Goal: Task Accomplishment & Management: Manage account settings

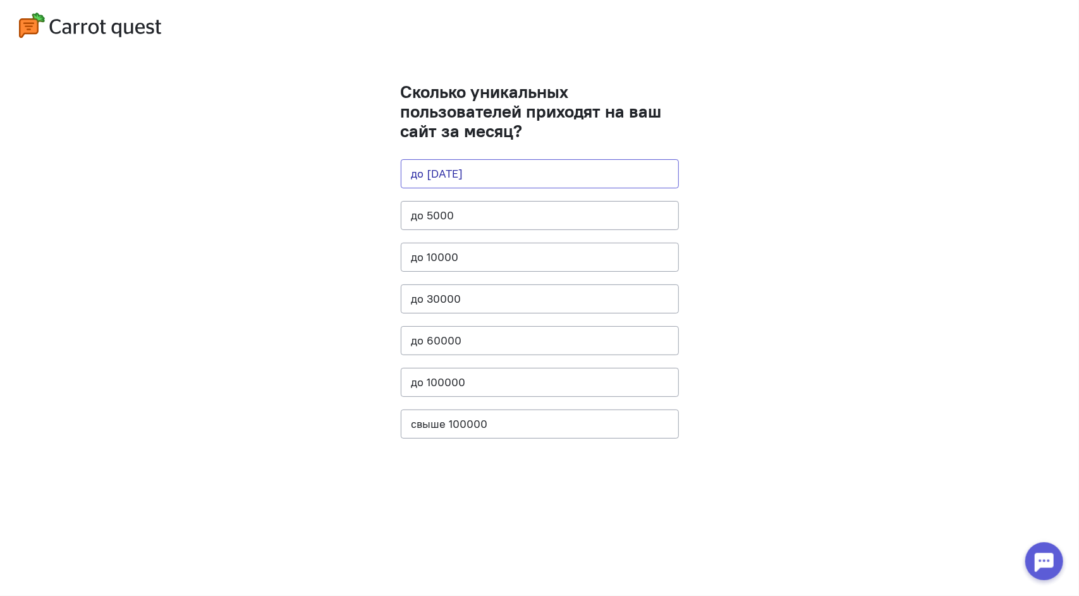
click at [470, 169] on button "до [DATE]" at bounding box center [540, 173] width 278 height 29
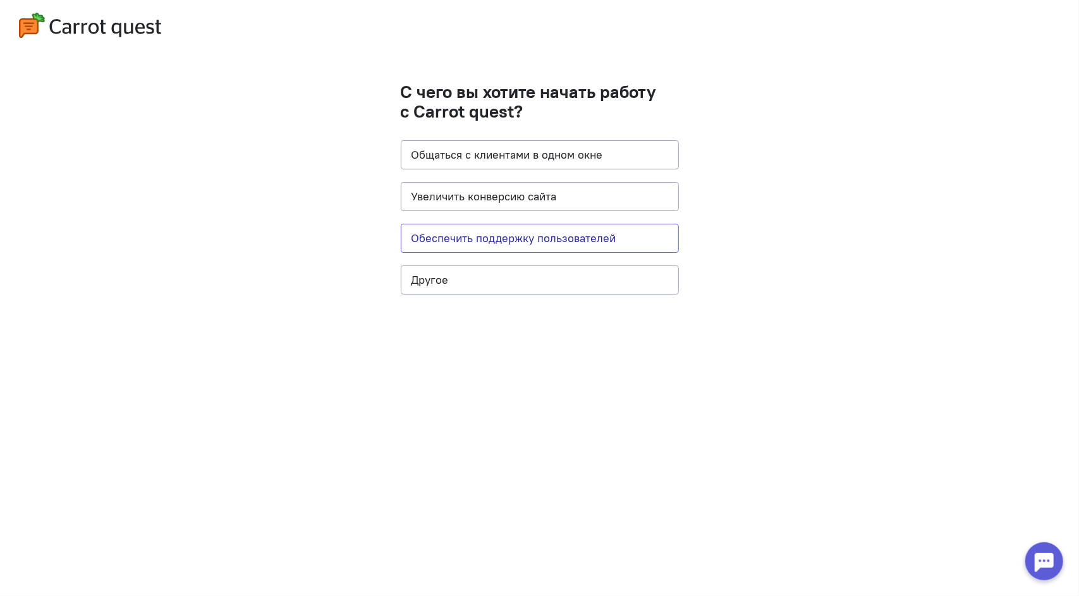
click at [471, 245] on button "Обеспечить поддержку пользователей" at bounding box center [540, 238] width 278 height 29
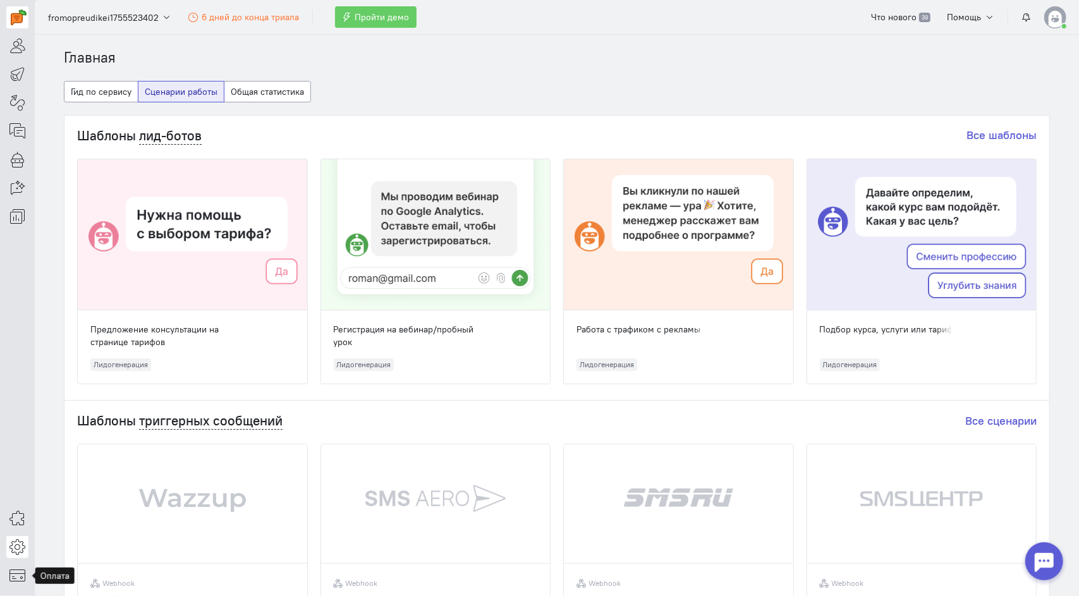
click at [18, 550] on icon at bounding box center [17, 546] width 16 height 15
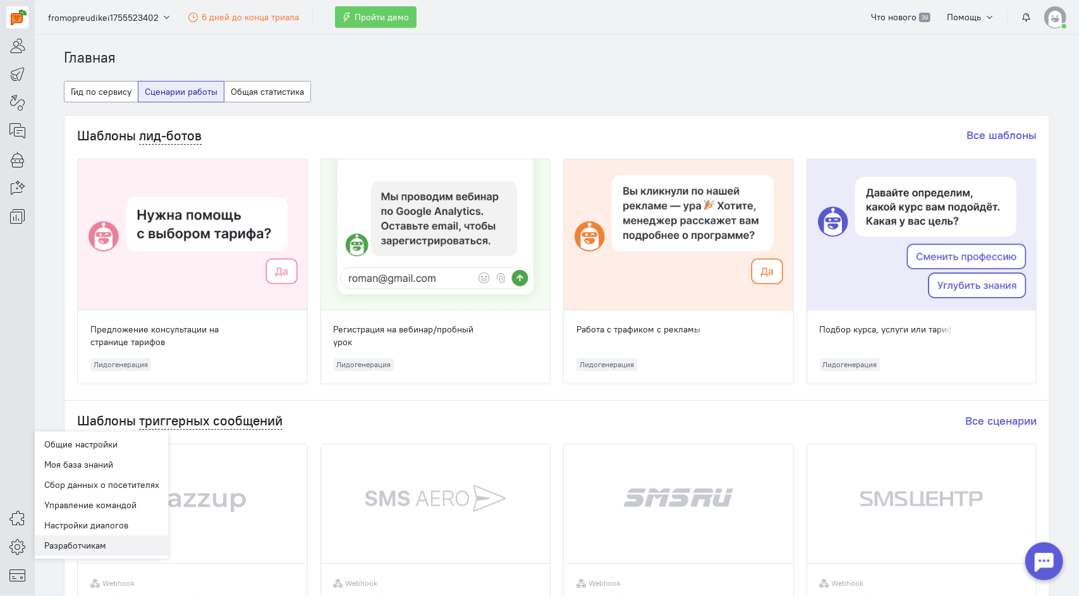
click at [70, 547] on link "Разработчикам" at bounding box center [102, 545] width 134 height 20
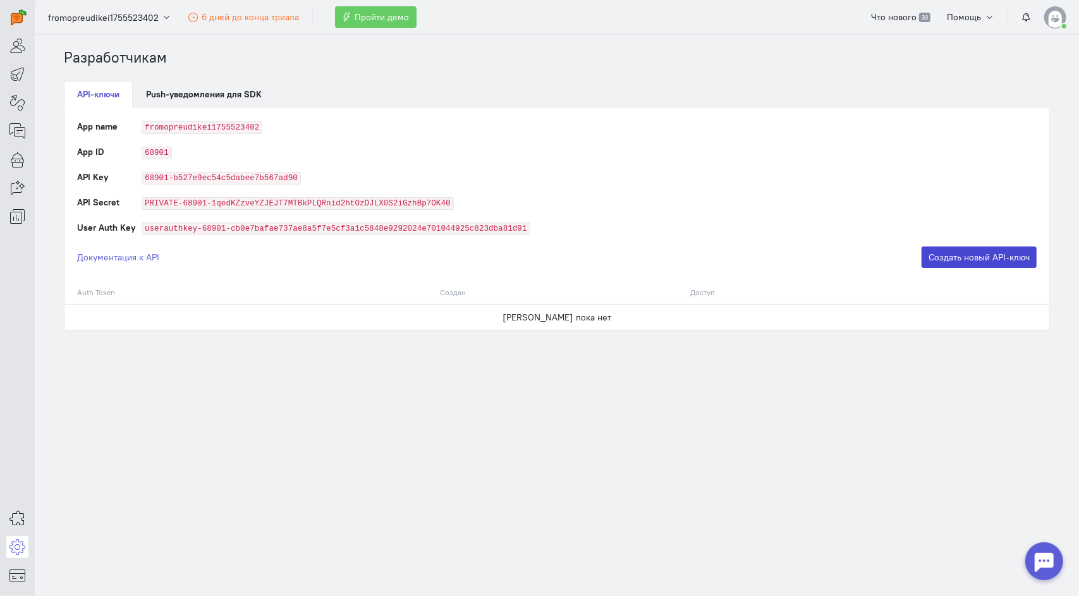
click at [938, 257] on button "Создать новый API-ключ" at bounding box center [979, 257] width 115 height 21
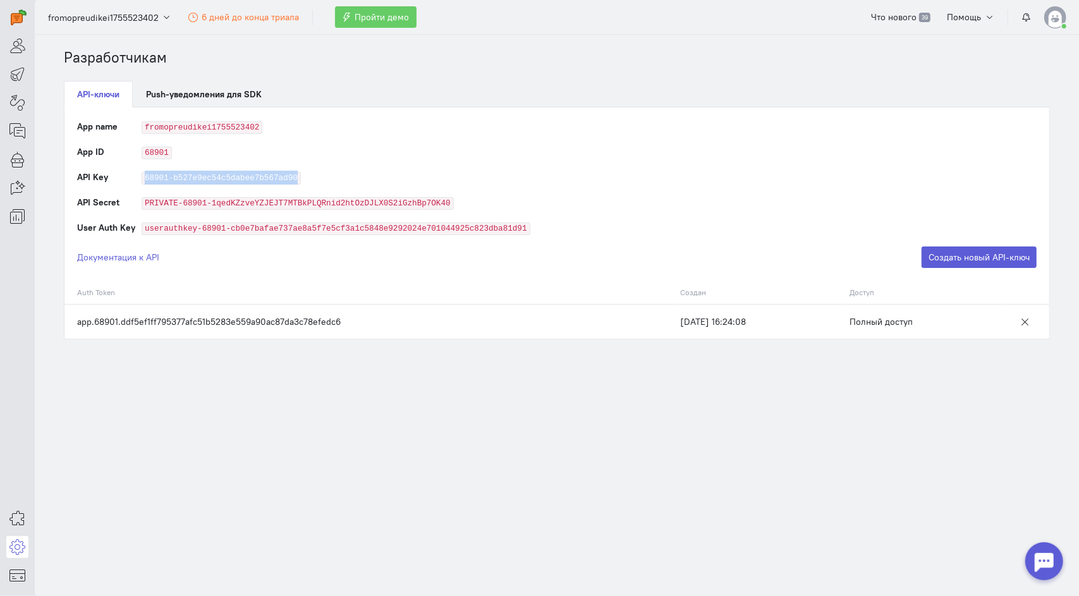
drag, startPoint x: 142, startPoint y: 174, endPoint x: 307, endPoint y: 178, distance: 165.7
click at [307, 178] on td "68901-b527e9ec54c5dabee7b567ad90" at bounding box center [589, 183] width 895 height 25
copy code "68901-b527e9ec54c5dabee7b567ad90"
drag, startPoint x: 73, startPoint y: 319, endPoint x: 348, endPoint y: 319, distance: 275.6
click at [348, 319] on td "app.68901.ddf5ef1ff795377afc51b5283e559a90ac87da3c78efedc6" at bounding box center [369, 321] width 610 height 35
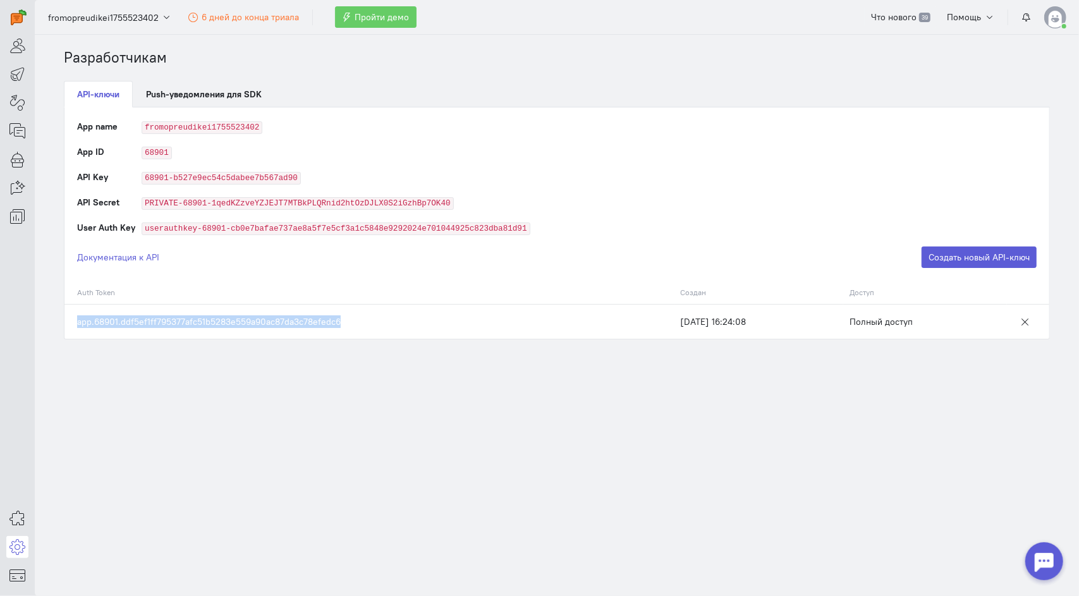
copy td "app.68901.ddf5ef1ff795377afc51b5283e559a90ac87da3c78efedc6"
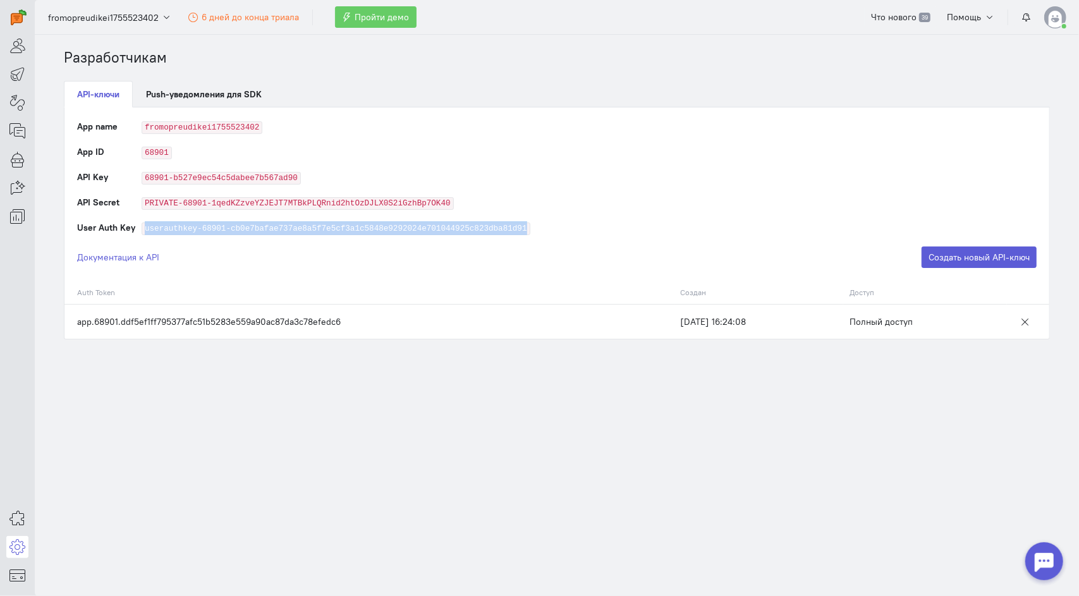
drag, startPoint x: 144, startPoint y: 226, endPoint x: 546, endPoint y: 225, distance: 401.4
click at [546, 225] on td "userauthkey-68901-cb0e7bafae737ae8a5f7e5cf3a1c5848e9292024e701044925c823dba81d91" at bounding box center [589, 233] width 895 height 25
copy code "userauthkey-68901-cb0e7bafae737ae8a5f7e5cf3a1c5848e9292024e701044925c823dba81d91"
drag, startPoint x: 138, startPoint y: 150, endPoint x: 185, endPoint y: 150, distance: 46.8
click at [185, 150] on tr "App ID 68901" at bounding box center [557, 157] width 960 height 25
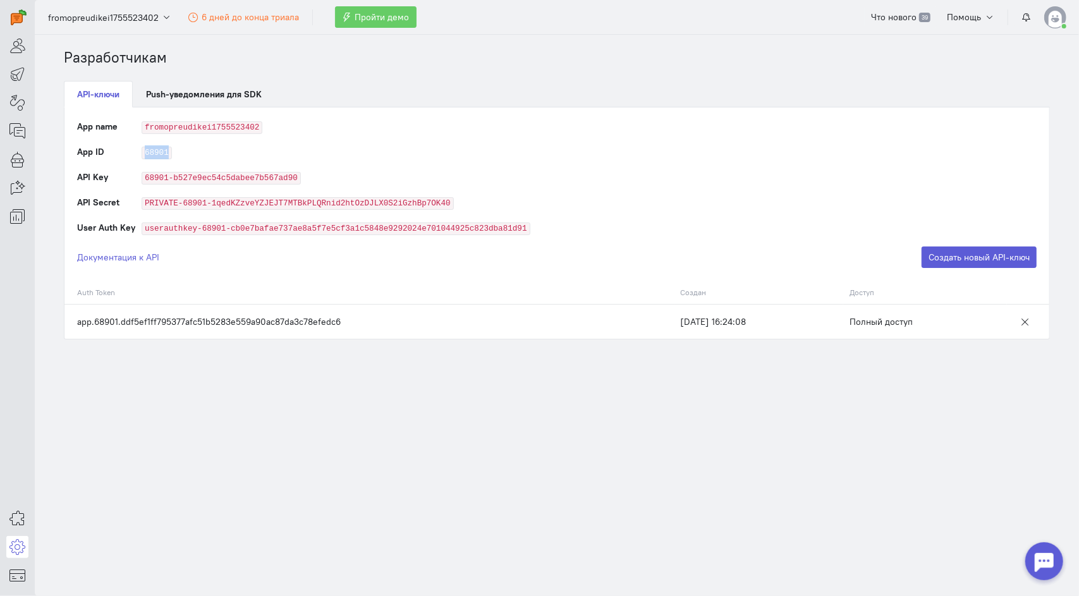
click at [167, 149] on code "68901" at bounding box center [157, 153] width 30 height 13
drag, startPoint x: 139, startPoint y: 150, endPoint x: 179, endPoint y: 150, distance: 39.8
click at [179, 150] on tr "App ID 68901" at bounding box center [557, 157] width 960 height 25
copy tr "68901"
click at [15, 574] on icon at bounding box center [17, 575] width 16 height 15
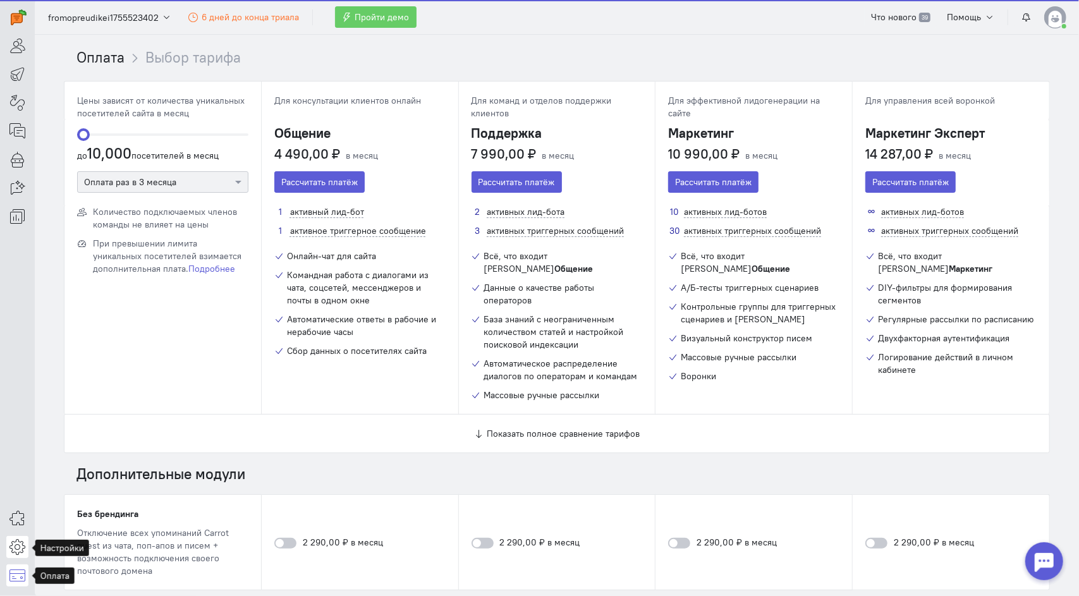
click at [15, 547] on icon at bounding box center [17, 546] width 16 height 15
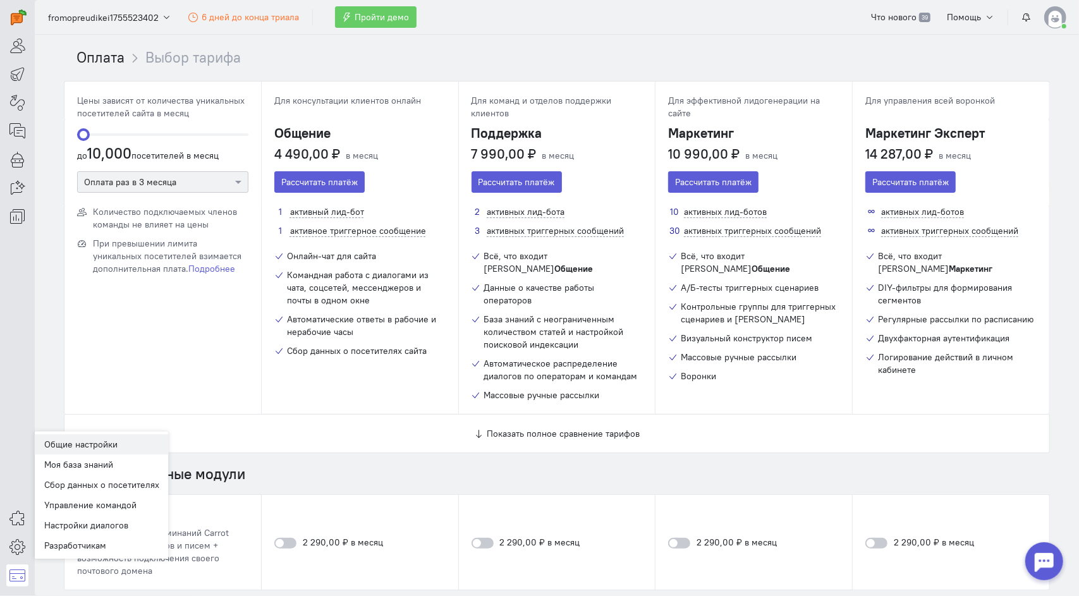
click at [74, 440] on link "Общие настройки" at bounding box center [102, 444] width 134 height 20
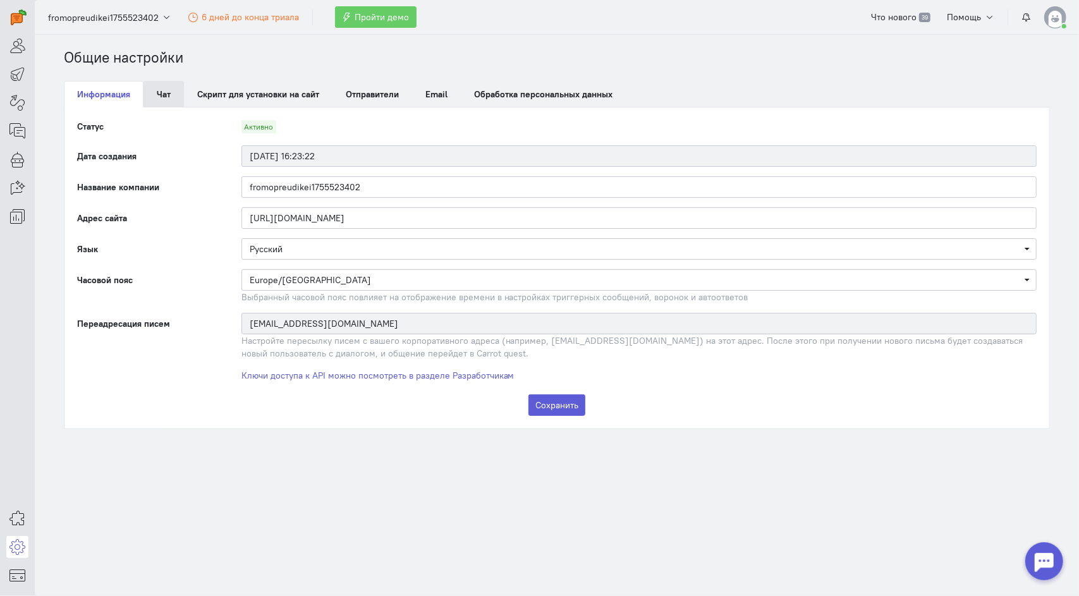
click at [154, 92] on link "Чат" at bounding box center [164, 94] width 40 height 27
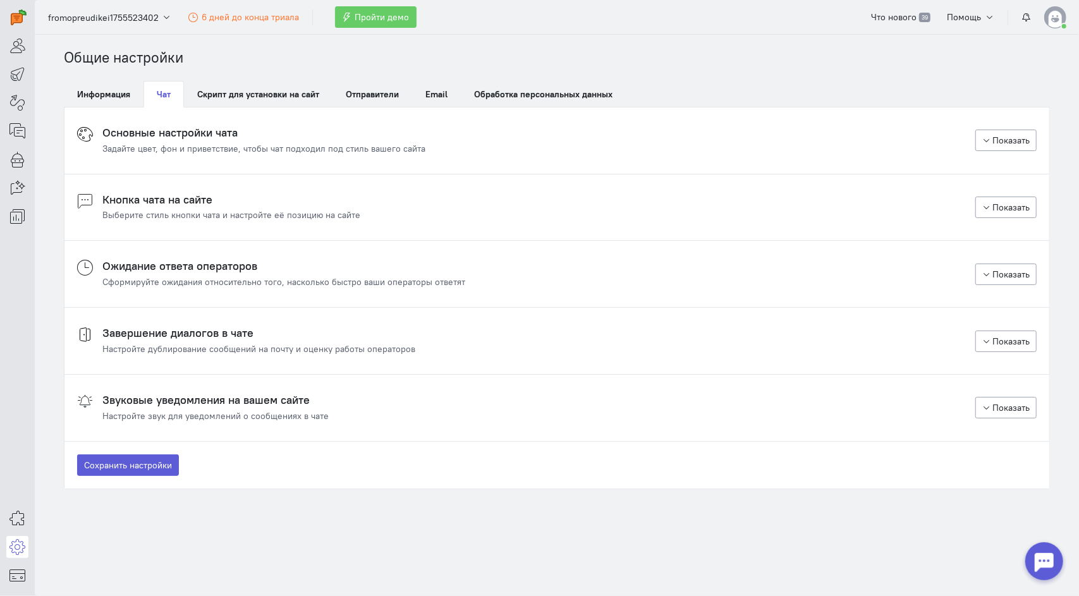
click at [147, 218] on div "Выберите стиль кнопки чата и настройте её позицию на сайте" at bounding box center [231, 215] width 258 height 13
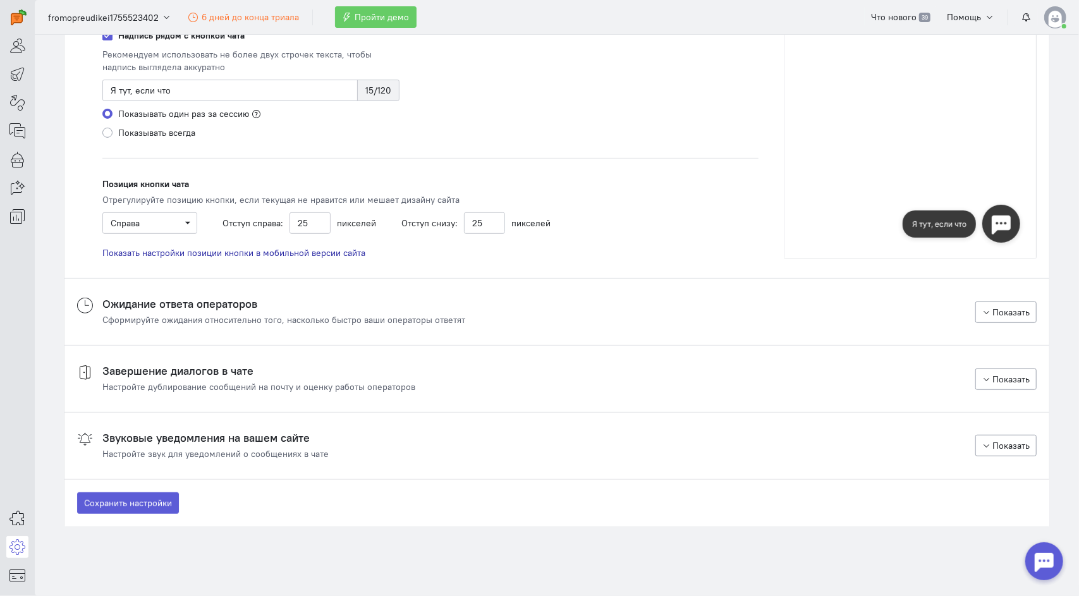
scroll to position [424, 0]
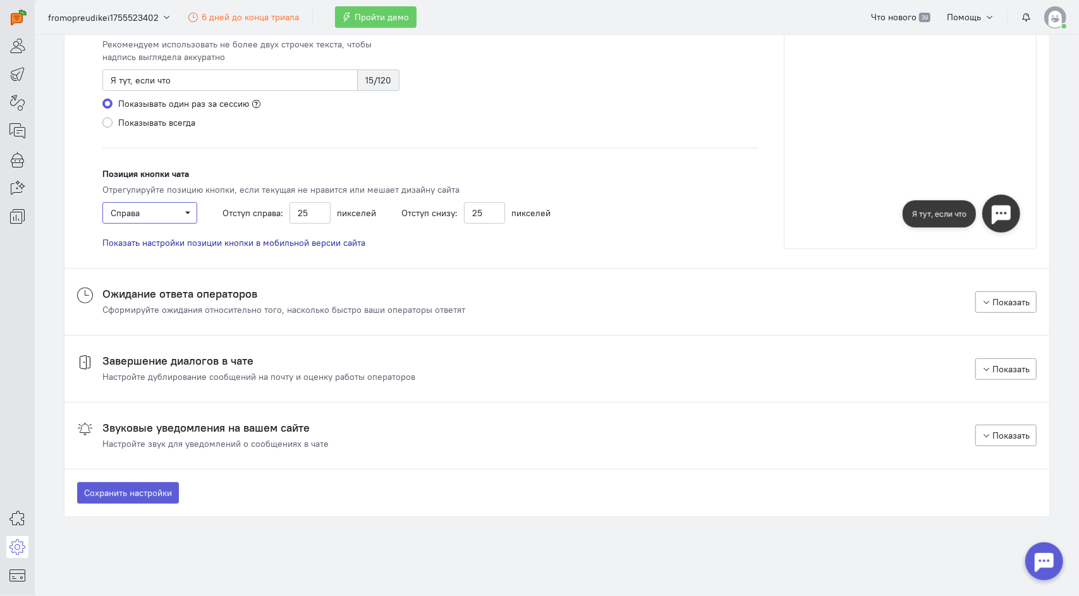
click at [135, 211] on span "Справа" at bounding box center [125, 212] width 29 height 11
click at [138, 235] on div "Слева" at bounding box center [153, 237] width 82 height 13
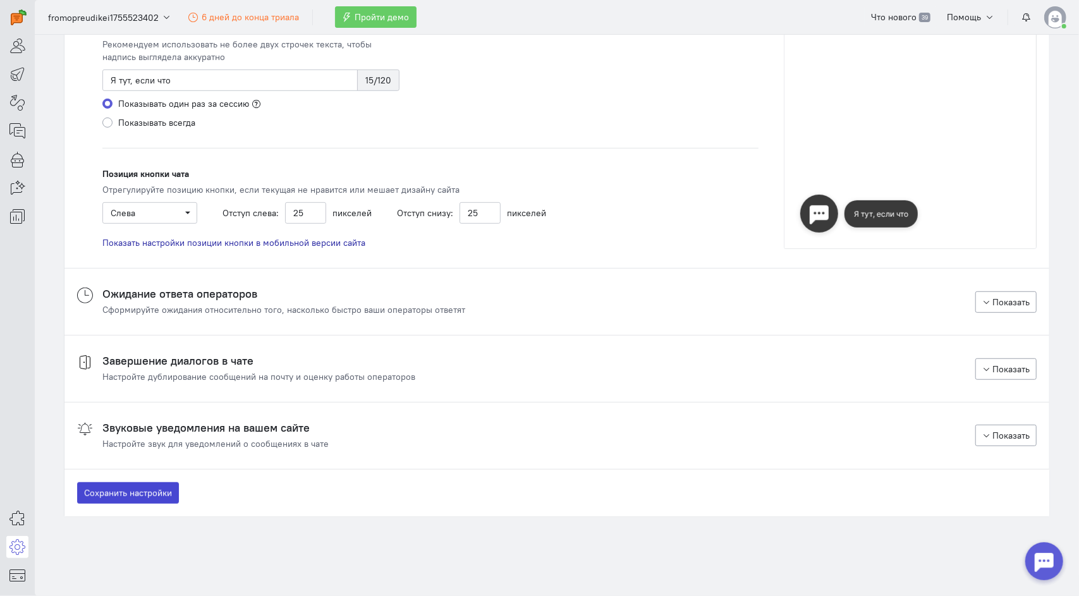
click at [122, 491] on button "Сохранить настройки" at bounding box center [128, 492] width 102 height 21
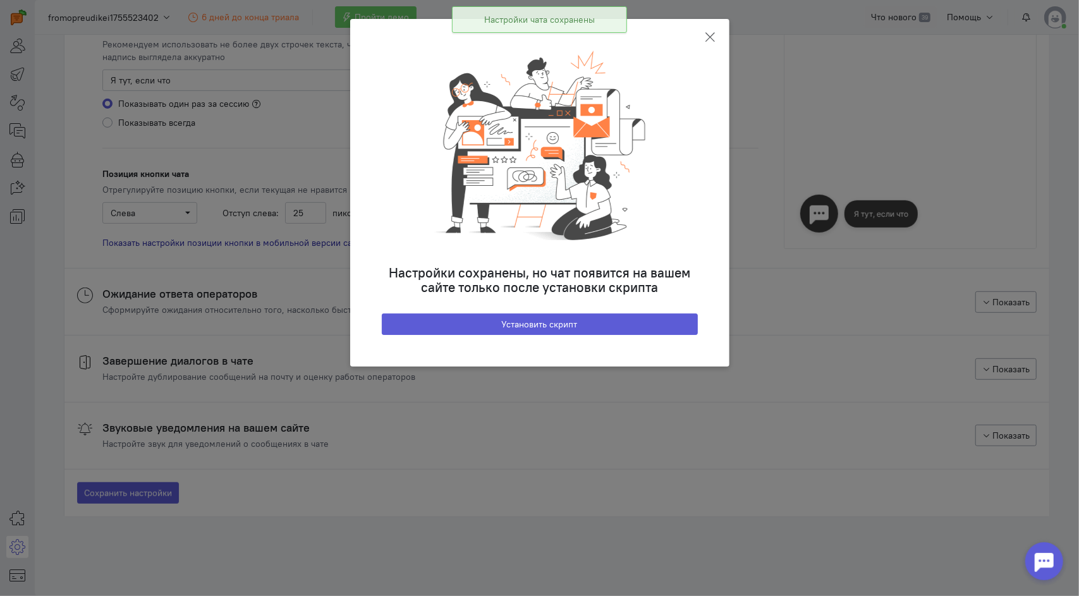
click at [707, 34] on icon at bounding box center [710, 37] width 13 height 13
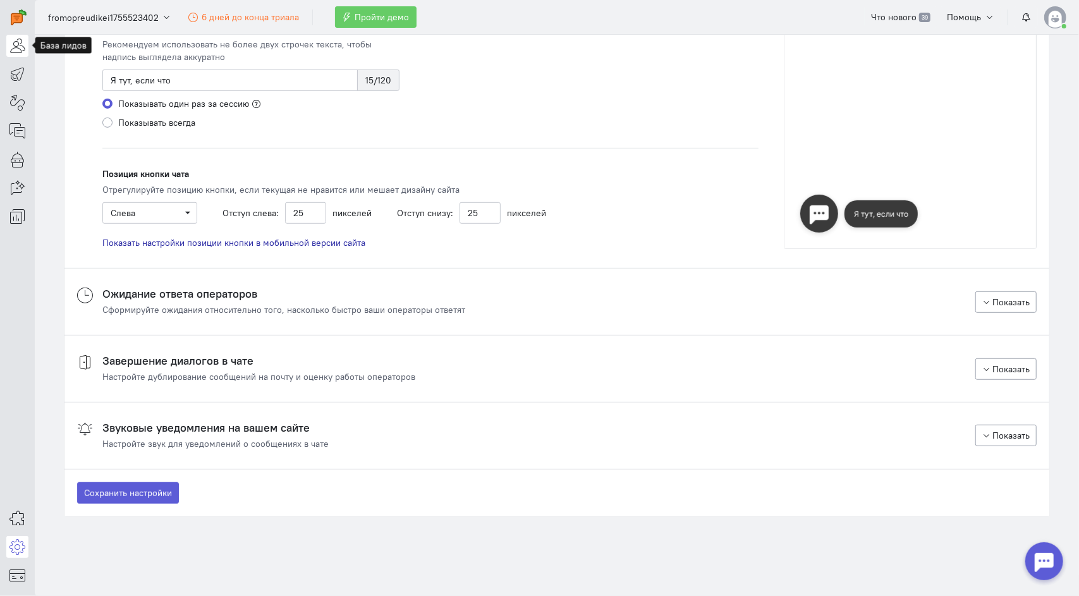
click at [15, 44] on icon at bounding box center [17, 45] width 16 height 15
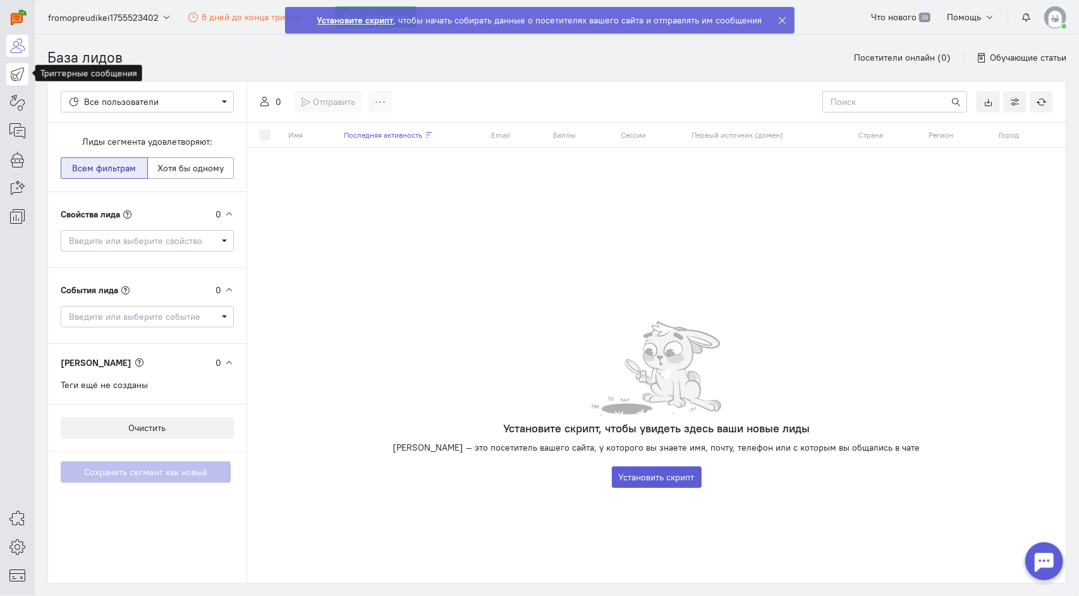
click at [15, 68] on icon at bounding box center [17, 73] width 16 height 15
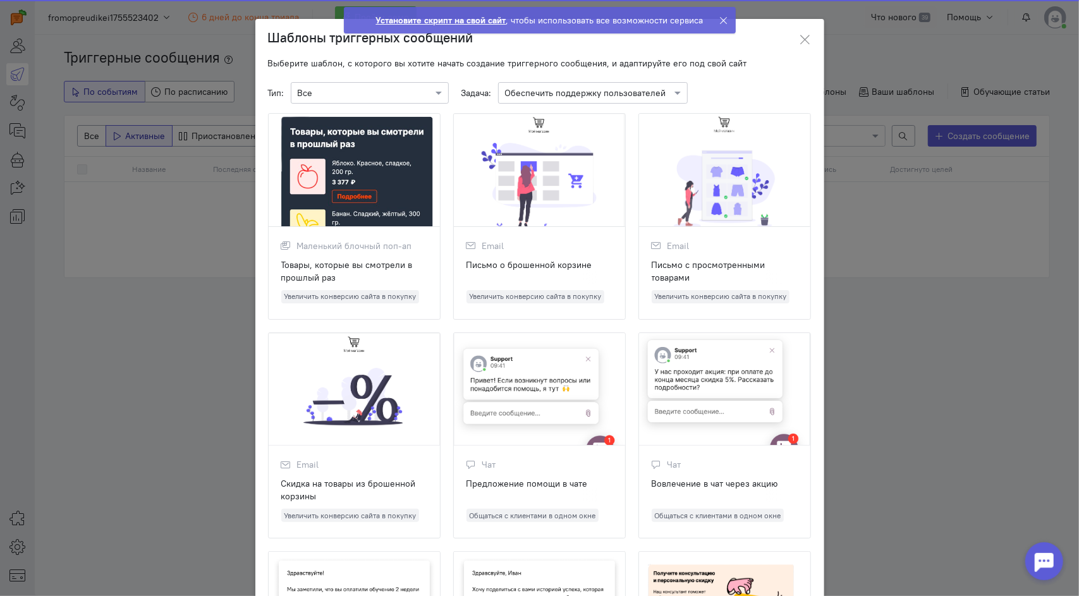
click at [19, 196] on ngb-modal-window "Шаблоны триггерных сообщений Выберите шаблон, с которого вы хотите начать созда…" at bounding box center [539, 298] width 1079 height 596
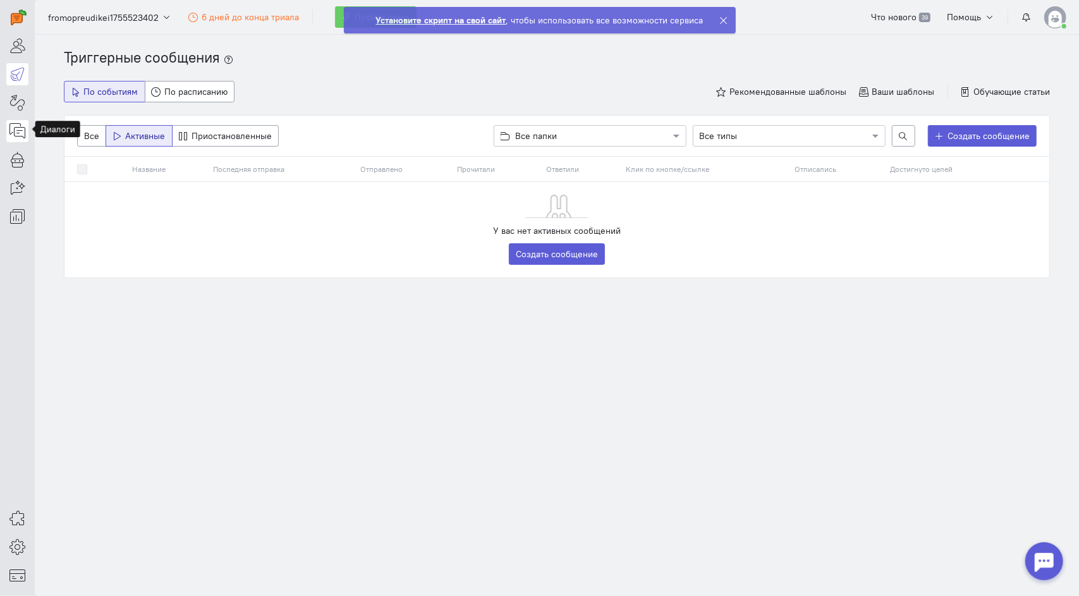
click at [11, 123] on icon at bounding box center [17, 130] width 16 height 15
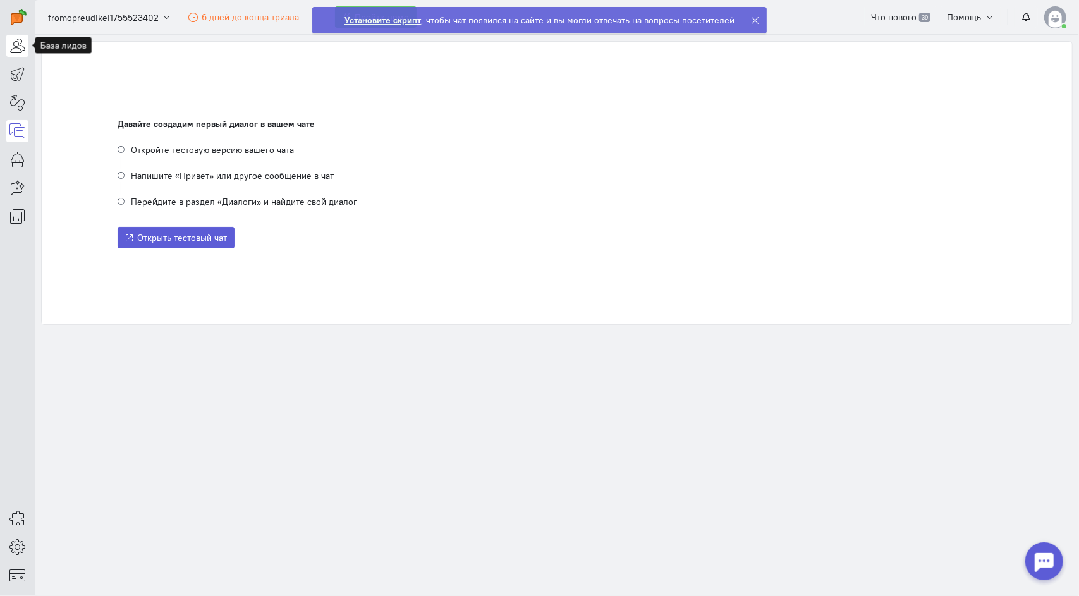
click at [9, 45] on icon at bounding box center [17, 45] width 16 height 15
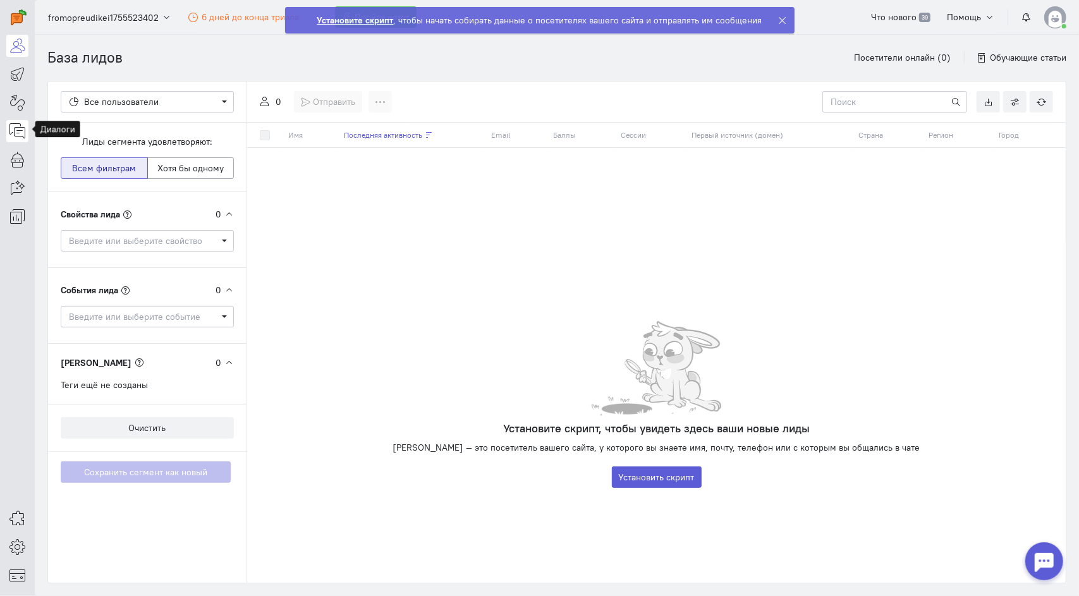
click at [18, 131] on icon at bounding box center [17, 130] width 16 height 15
